Goal: Task Accomplishment & Management: Complete application form

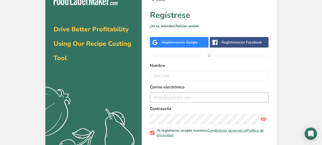
scroll to position [9, 0]
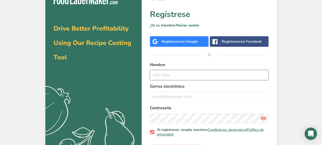
click at [169, 75] on input "text" at bounding box center [209, 75] width 119 height 10
type input "[PERSON_NAME]"
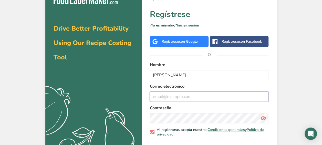
click at [176, 92] on input "email" at bounding box center [209, 96] width 119 height 10
type input "[EMAIL_ADDRESS][DOMAIN_NAME]"
drag, startPoint x: 208, startPoint y: 95, endPoint x: 109, endPoint y: 87, distance: 98.8
click at [109, 87] on section "Drive Better Profitability Using Our Recipe Costing Tool .a{fill:#f5f3ed;} volv…" at bounding box center [161, 76] width 232 height 177
type input "[EMAIL_ADDRESS][DOMAIN_NAME]"
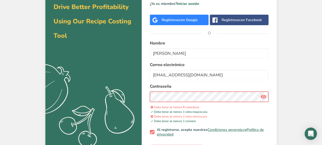
scroll to position [31, 0]
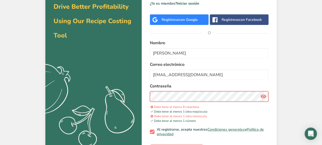
click at [144, 101] on div "volver Regístrese ¿Ya es miembro? Iniciar sesión Regístrese con Google Regístre…" at bounding box center [209, 64] width 135 height 197
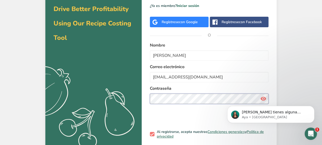
scroll to position [0, 0]
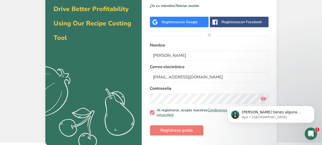
click at [250, 100] on body "[PERSON_NAME] tienes alguna pregunta no dudes en consultarnos. ¡Estamos aquí pa…" at bounding box center [271, 113] width 98 height 32
click at [263, 97] on body "[PERSON_NAME] tienes alguna pregunta no dudes en consultarnos. ¡Estamos aquí pa…" at bounding box center [271, 113] width 98 height 32
click at [262, 98] on body "[PERSON_NAME] tienes alguna pregunta no dudes en consultarnos. ¡Estamos aquí pa…" at bounding box center [271, 113] width 98 height 32
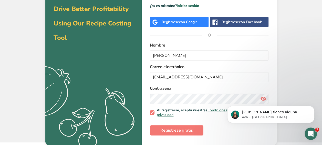
click at [262, 98] on body "[PERSON_NAME] tienes alguna pregunta no dudes en consultarnos. ¡Estamos aquí pa…" at bounding box center [271, 113] width 98 height 32
click at [259, 98] on body "[PERSON_NAME] tienes alguna pregunta no dudes en consultarnos. ¡Estamos aquí pa…" at bounding box center [271, 113] width 98 height 32
click at [260, 97] on body "[PERSON_NAME] tienes alguna pregunta no dudes en consultarnos. ¡Estamos aquí pa…" at bounding box center [271, 113] width 98 height 32
click at [180, 132] on span "Regístrese gratis" at bounding box center [176, 130] width 33 height 6
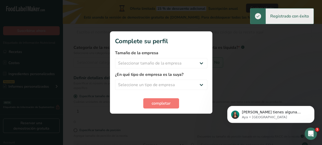
scroll to position [6, 0]
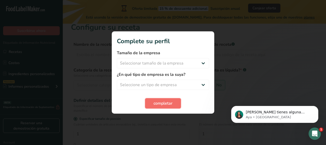
click at [174, 99] on button "completar" at bounding box center [163, 103] width 36 height 10
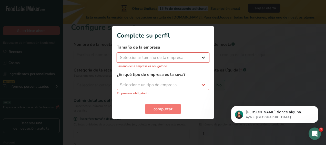
click at [192, 58] on select "Seleccionar tamaño de la empresa Menos de 10 empleados De 10 a 50 empleados De …" at bounding box center [163, 57] width 92 height 10
select select "1"
click at [117, 55] on select "Seleccionar tamaño de la empresa Menos de 10 empleados De 10 a 50 empleados De …" at bounding box center [163, 57] width 92 height 10
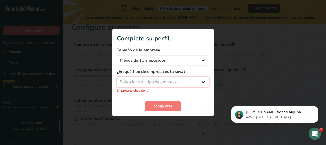
click at [174, 78] on select "Seleccione un tipo de empresa Fabricante de alimentos envasados Restaurante y c…" at bounding box center [163, 82] width 92 height 10
select select "8"
click at [117, 79] on select "Seleccione un tipo de empresa Fabricante de alimentos envasados Restaurante y c…" at bounding box center [163, 82] width 92 height 10
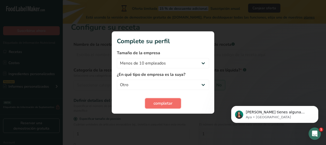
click at [164, 99] on button "completar" at bounding box center [163, 103] width 36 height 10
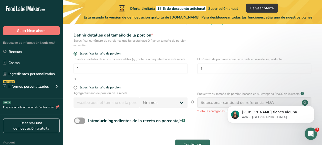
scroll to position [0, 0]
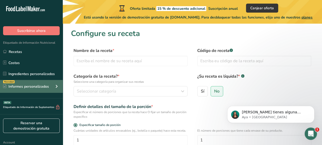
click at [44, 83] on div "Novedad Informes personalizados" at bounding box center [31, 86] width 63 height 13
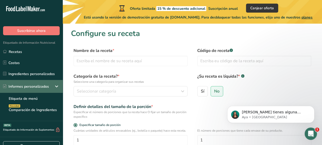
click at [44, 83] on div "Informes personalizados" at bounding box center [31, 86] width 63 height 13
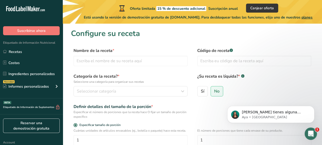
scroll to position [108, 0]
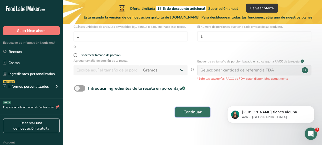
click at [191, 114] on span "Continuar" at bounding box center [193, 112] width 18 height 6
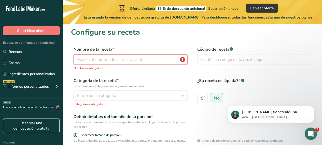
scroll to position [0, 0]
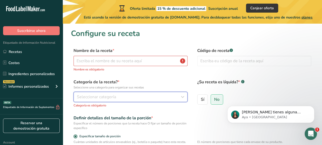
click at [127, 98] on div "Seleccionar categoría" at bounding box center [129, 97] width 104 height 6
